Goal: Use online tool/utility

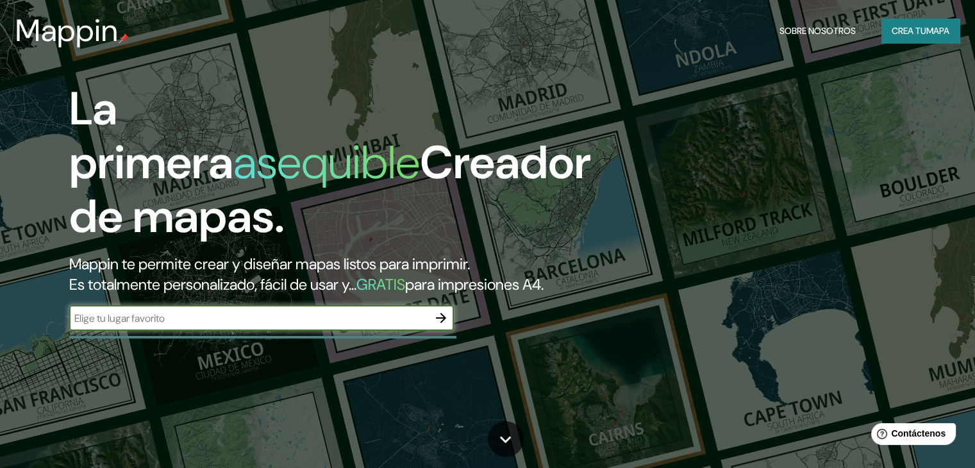
click at [217, 326] on input "text" at bounding box center [248, 318] width 359 height 15
type input "espacio"
click at [442, 323] on icon "button" at bounding box center [441, 318] width 10 height 10
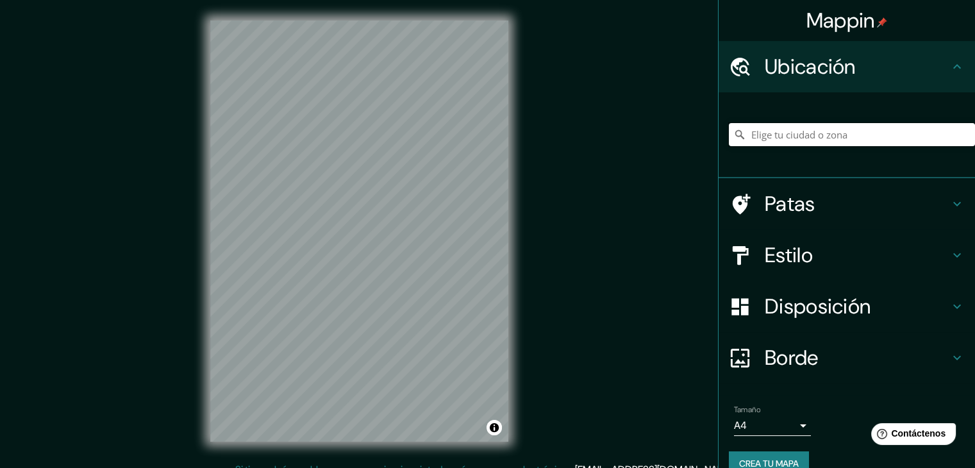
click at [848, 144] on input "Elige tu ciudad o zona" at bounding box center [852, 134] width 246 height 23
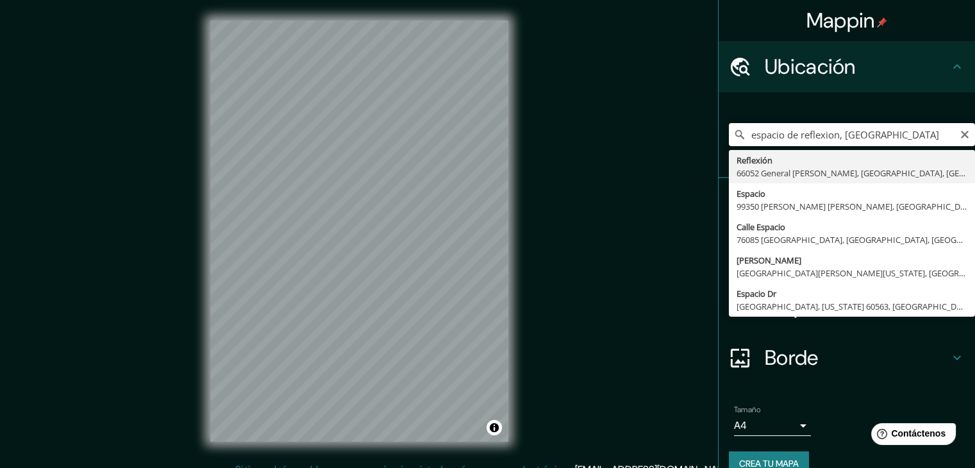
drag, startPoint x: 837, startPoint y: 134, endPoint x: 719, endPoint y: 139, distance: 117.4
click at [729, 139] on input "espacio de reflexion, [GEOGRAPHIC_DATA]" at bounding box center [852, 134] width 246 height 23
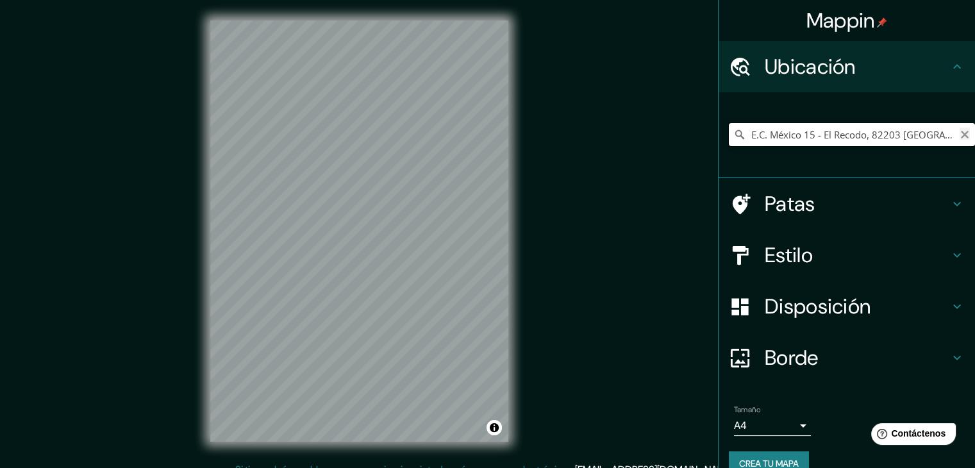
type input "E.C. México 15 - El Recodo, 82203 [GEOGRAPHIC_DATA], [GEOGRAPHIC_DATA], [GEOGRA…"
click at [961, 131] on icon "Claro" at bounding box center [965, 135] width 8 height 8
paste input "Tecnológico, [GEOGRAPHIC_DATA]"
type input "[GEOGRAPHIC_DATA], [GEOGRAPHIC_DATA], [GEOGRAPHIC_DATA]"
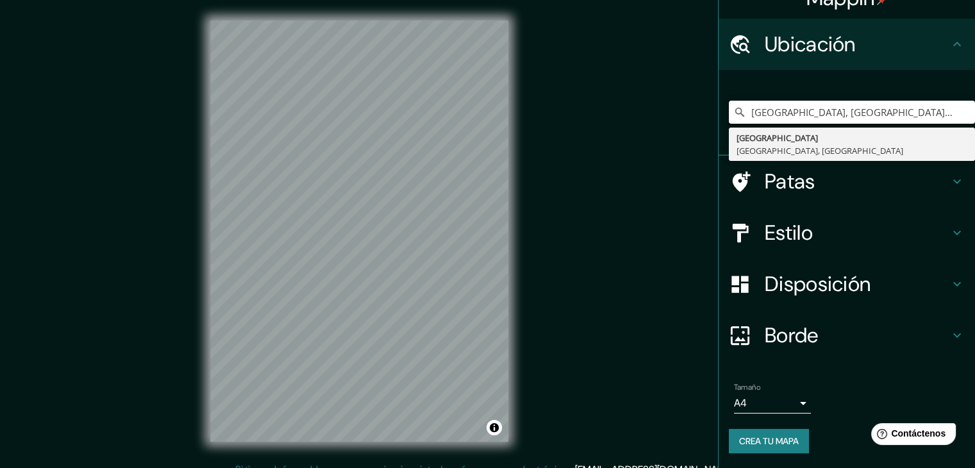
drag, startPoint x: 931, startPoint y: 110, endPoint x: 708, endPoint y: 111, distance: 222.5
click at [719, 111] on div "[GEOGRAPHIC_DATA], [GEOGRAPHIC_DATA]" at bounding box center [847, 113] width 256 height 86
